Goal: Task Accomplishment & Management: Manage account settings

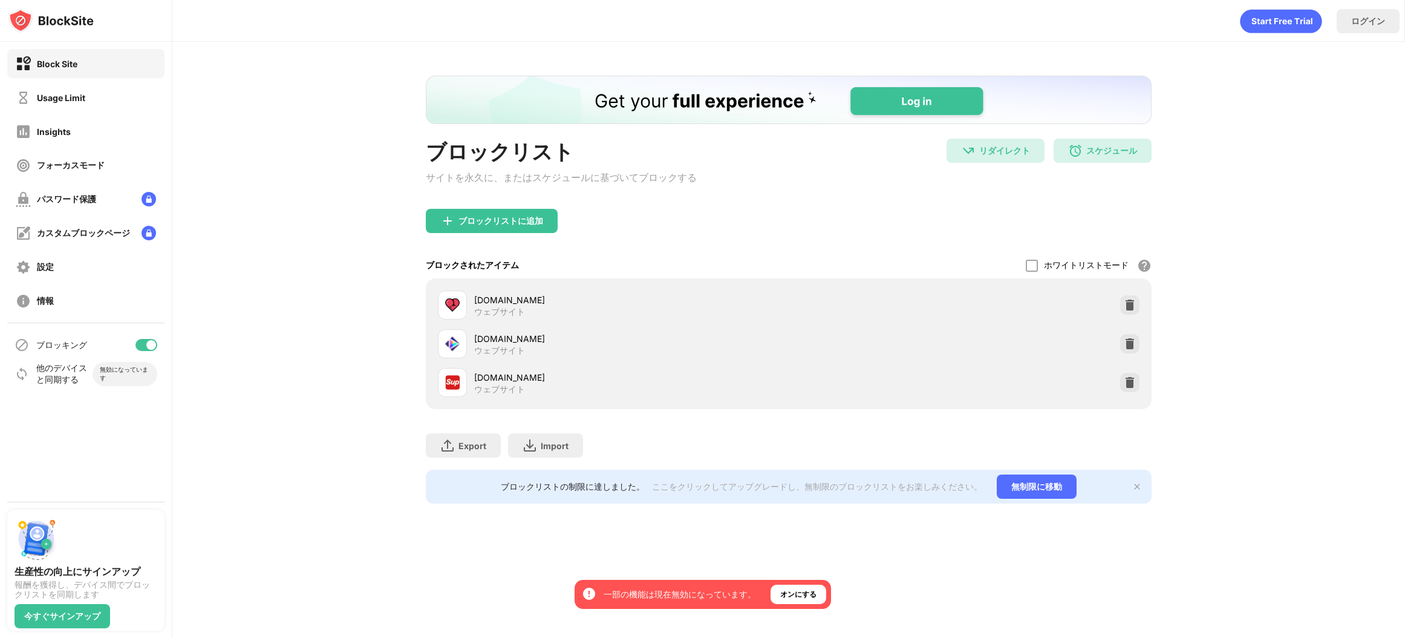
click at [1207, 405] on div "ブロックリスト サイトを永久に、またはスケジュールに基づいてブロックする リダイレクト [DOMAIN_NAME] にリダイレクトする スケジュール 10:0…" at bounding box center [788, 289] width 1233 height 495
click at [1135, 380] on div at bounding box center [1129, 382] width 19 height 19
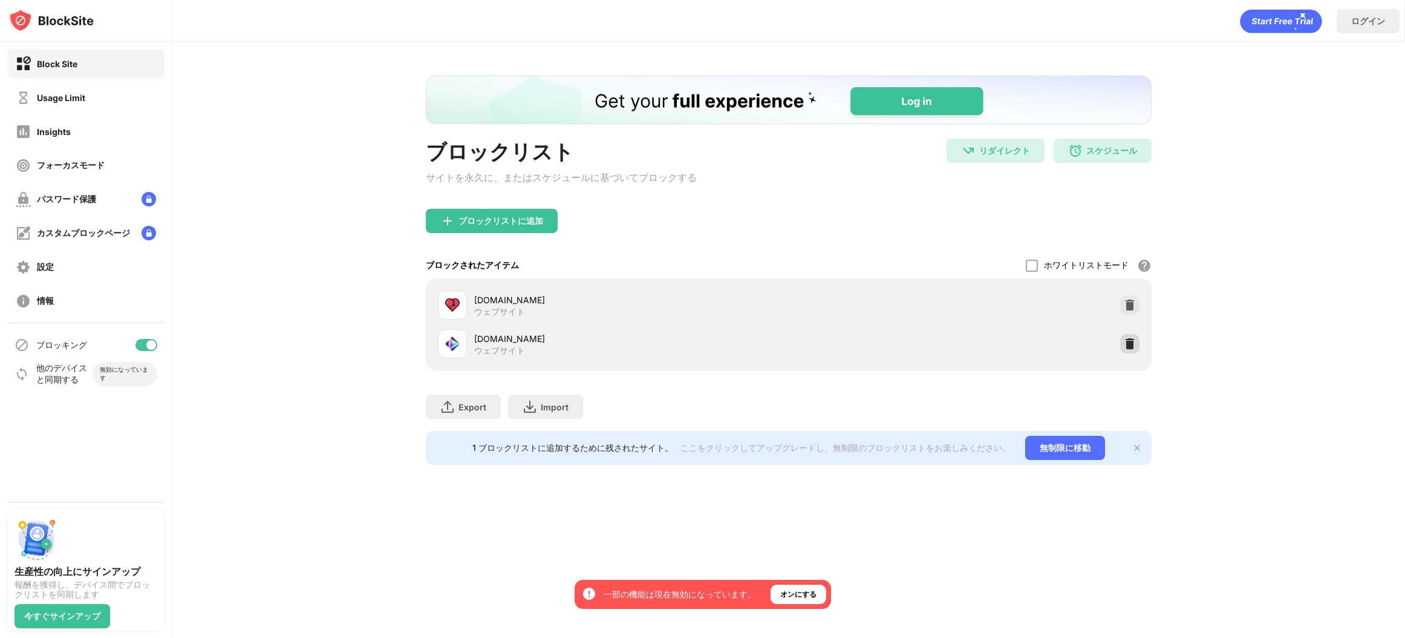
click at [1132, 350] on img at bounding box center [1130, 344] width 12 height 12
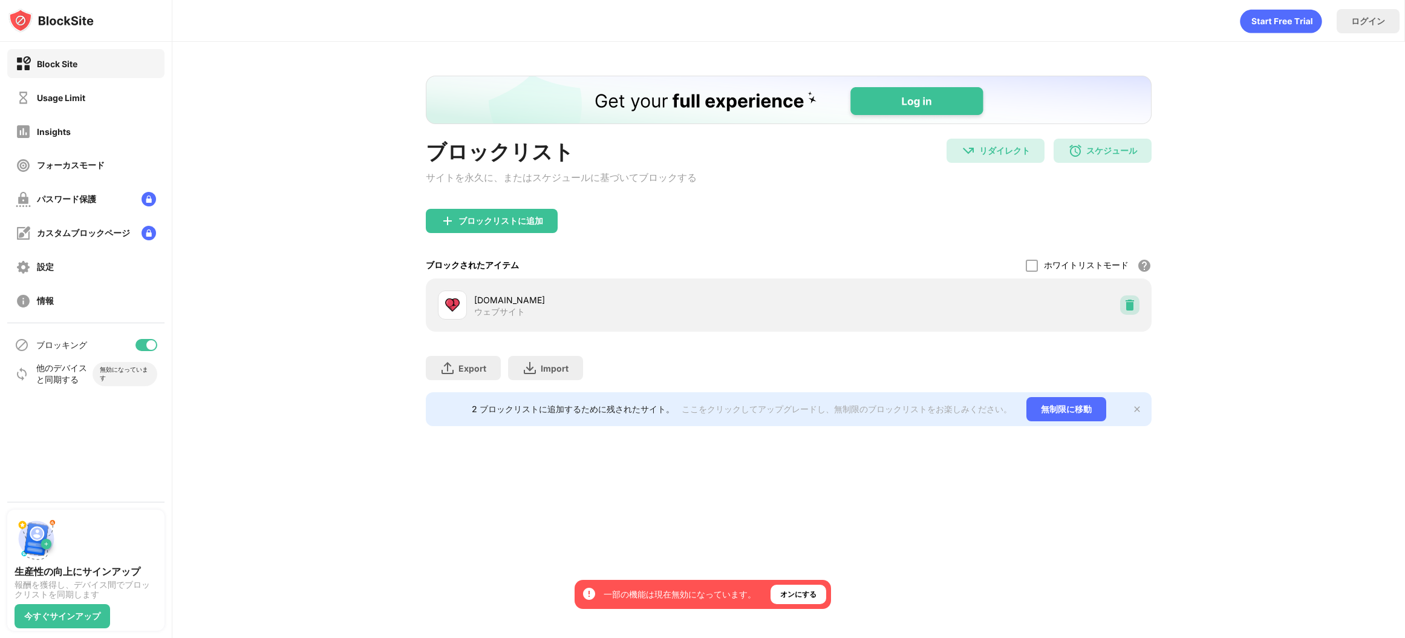
click at [1129, 311] on img at bounding box center [1130, 305] width 12 height 12
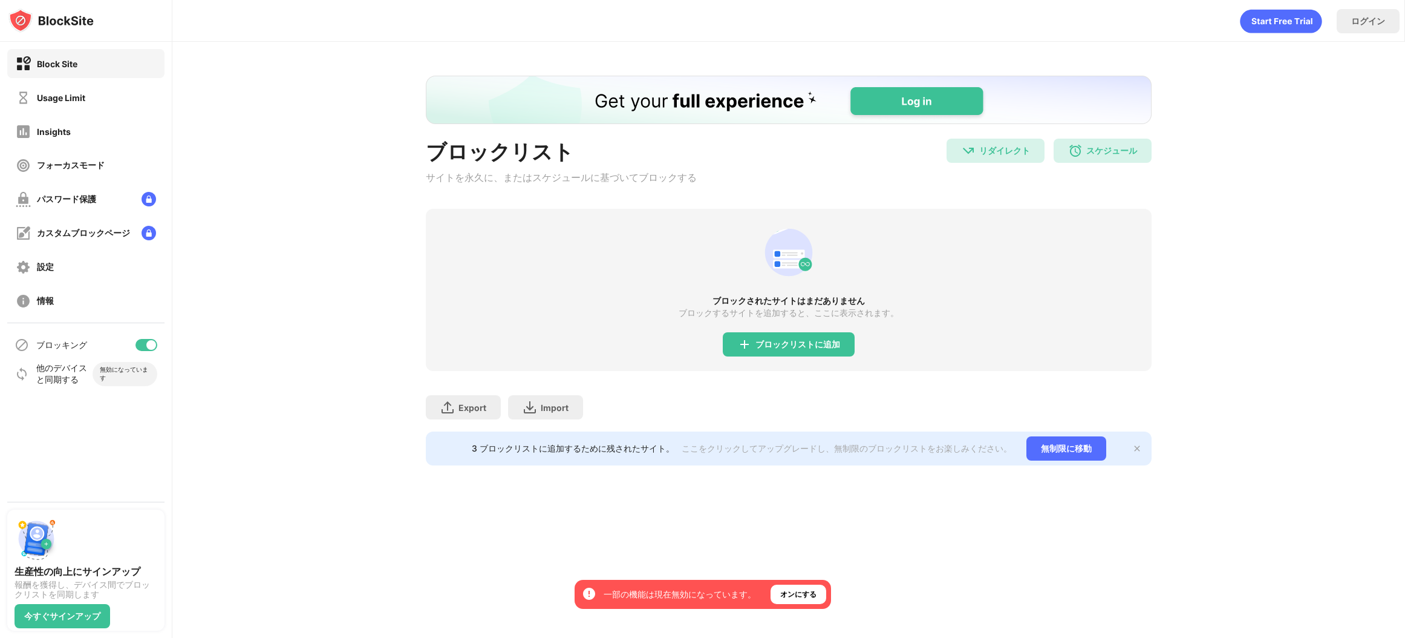
click at [1264, 324] on div "ブロックリスト サイトを永久に、またはスケジュールに基づいてブロックする リダイレクト [DOMAIN_NAME] にリダイレクトする スケジュール 10:0…" at bounding box center [788, 270] width 1233 height 457
